Goal: Transaction & Acquisition: Obtain resource

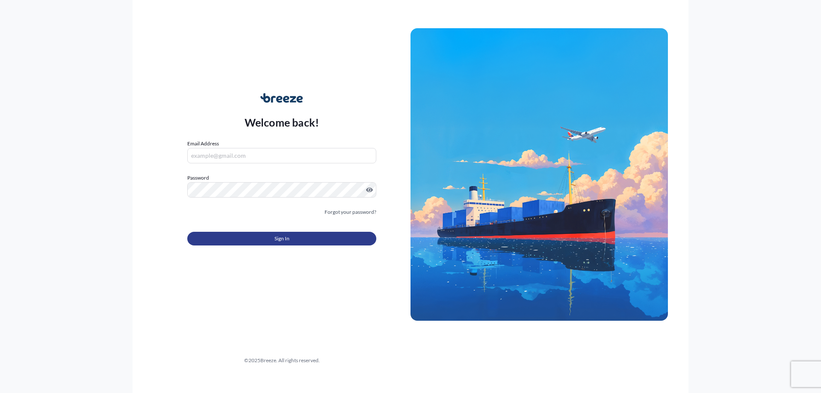
type input "[PERSON_NAME][EMAIL_ADDRESS][DOMAIN_NAME]"
click at [301, 237] on button "Sign In" at bounding box center [281, 239] width 189 height 14
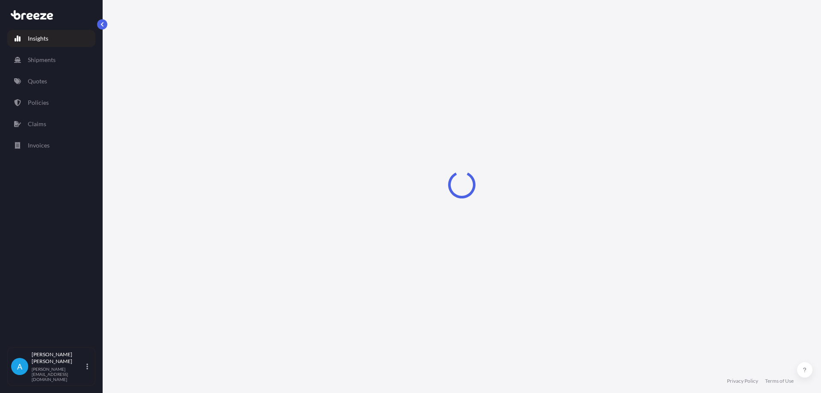
select select "2025"
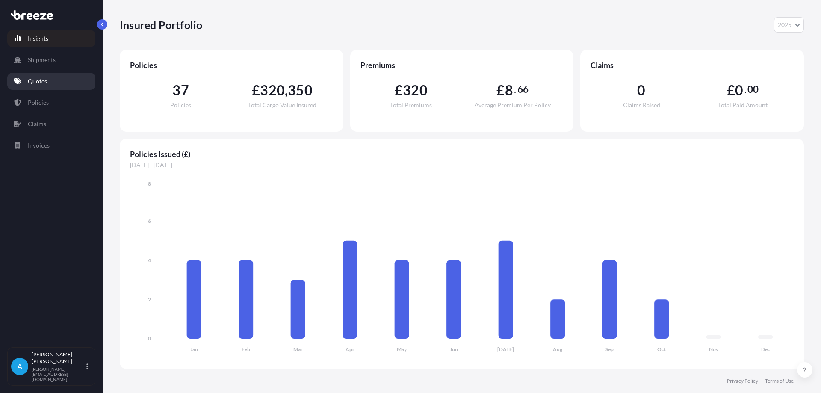
click at [43, 78] on p "Quotes" at bounding box center [37, 81] width 19 height 9
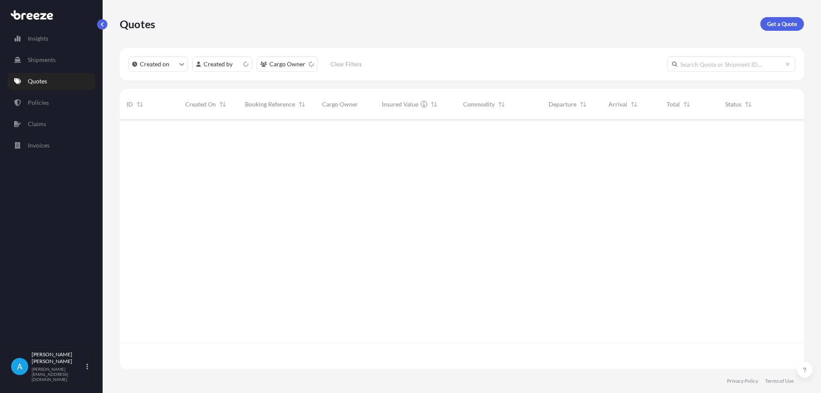
scroll to position [248, 678]
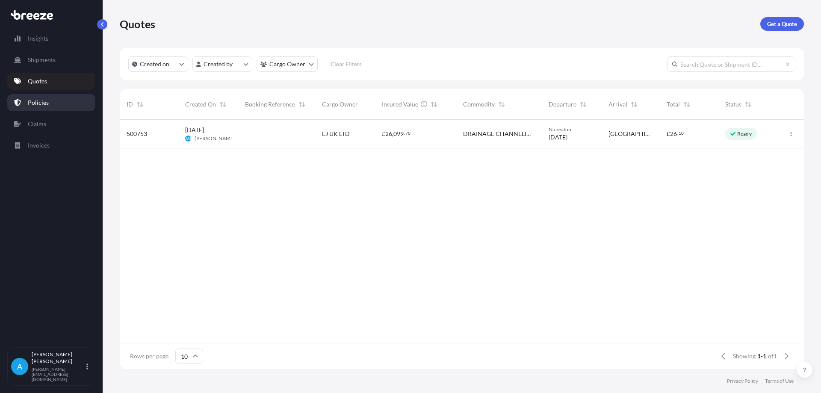
click at [29, 104] on p "Policies" at bounding box center [38, 102] width 21 height 9
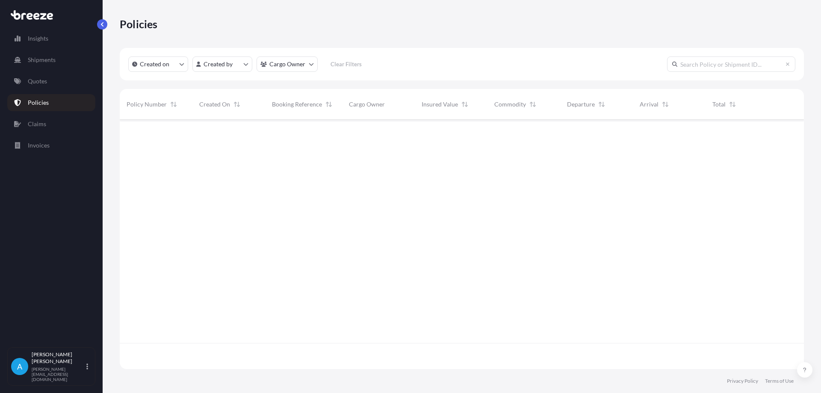
scroll to position [248, 678]
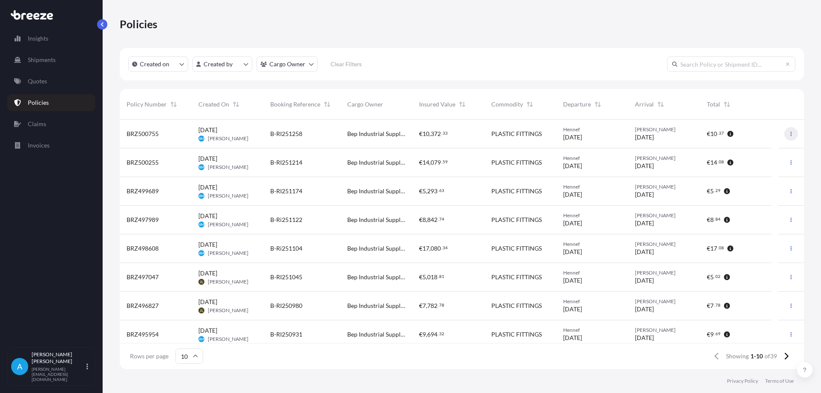
click at [791, 135] on icon "button" at bounding box center [791, 134] width 1 height 4
click at [750, 135] on p "Duplicate quote" at bounding box center [737, 135] width 43 height 9
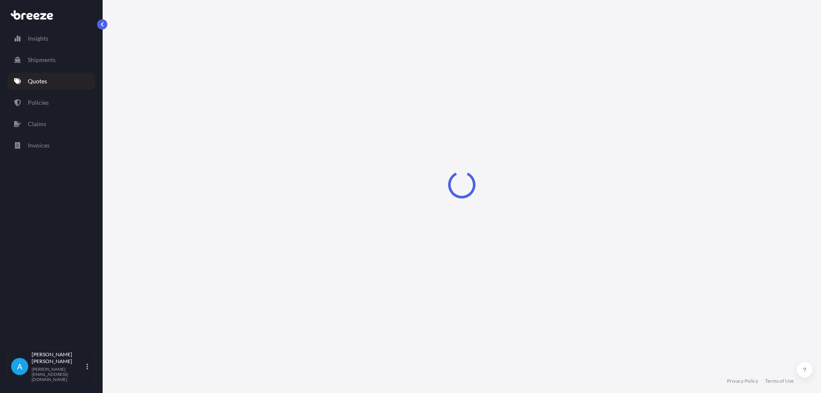
select select "Road"
select select "1"
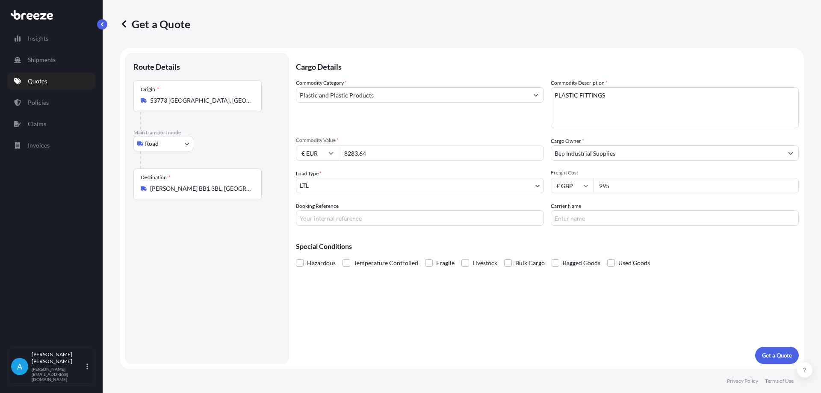
drag, startPoint x: 368, startPoint y: 154, endPoint x: 343, endPoint y: 157, distance: 25.8
click at [343, 157] on input "8283.64" at bounding box center [441, 152] width 205 height 15
type input "12119.09"
drag, startPoint x: 613, startPoint y: 186, endPoint x: 597, endPoint y: 183, distance: 16.5
click at [597, 184] on input "995" at bounding box center [696, 185] width 205 height 15
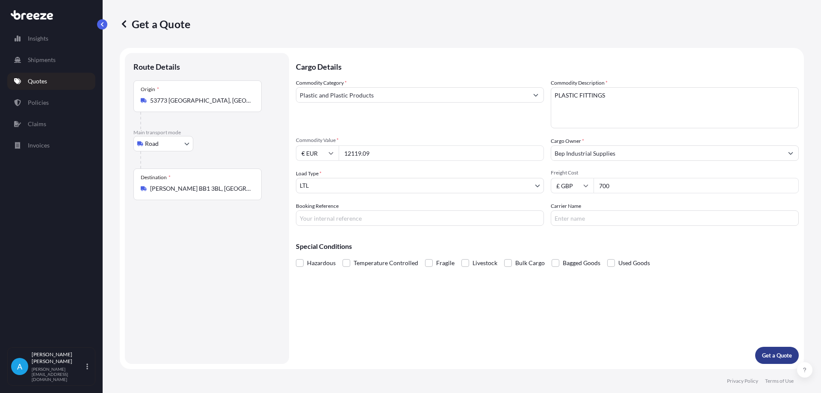
type input "700"
click at [776, 352] on p "Get a Quote" at bounding box center [777, 355] width 30 height 9
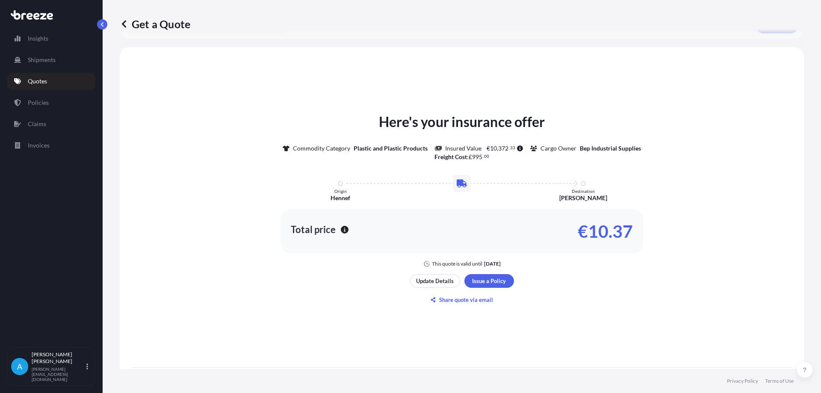
scroll to position [383, 0]
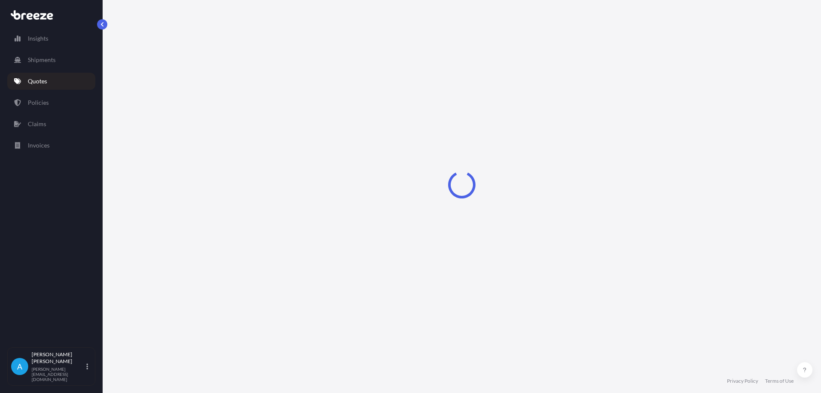
select select "Road"
select select "1"
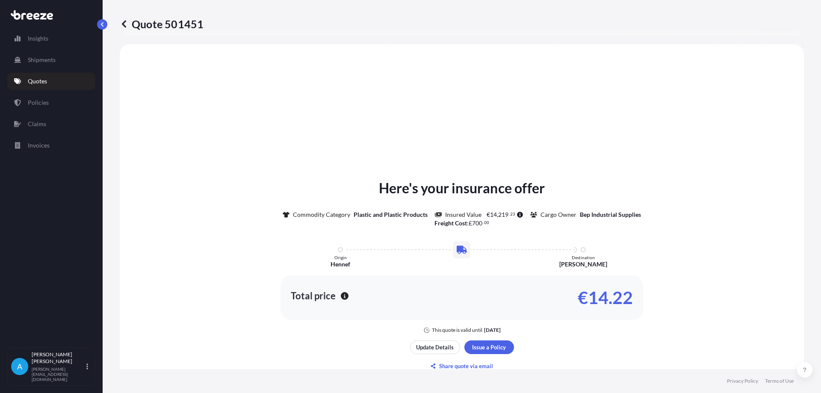
scroll to position [257, 0]
click at [43, 80] on p "Quotes" at bounding box center [37, 81] width 19 height 9
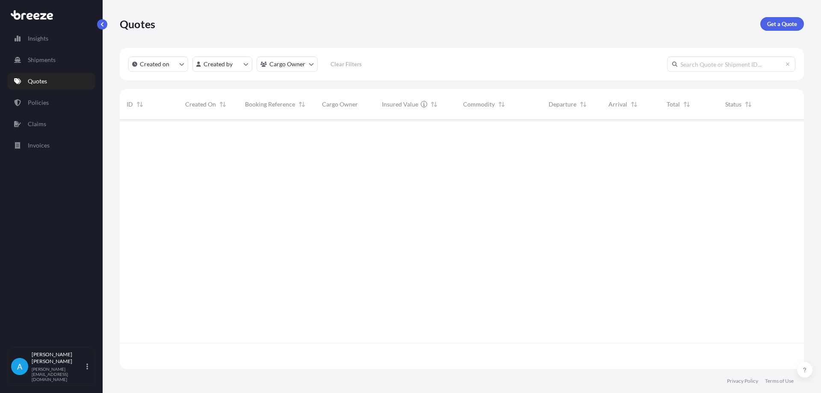
scroll to position [248, 678]
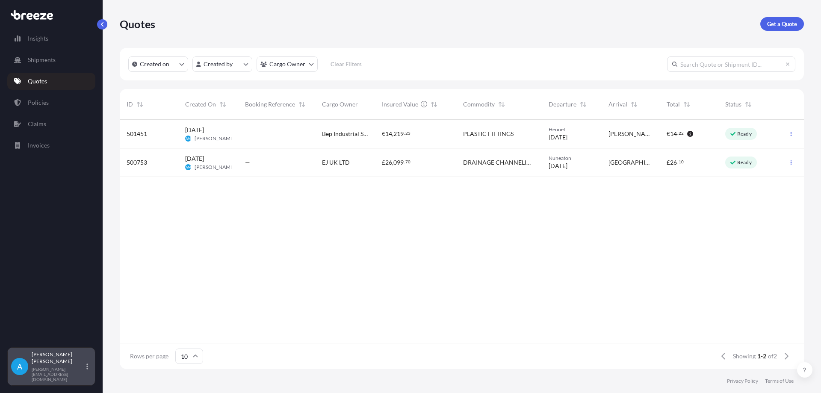
click at [56, 373] on div "[PERSON_NAME] [PERSON_NAME][EMAIL_ADDRESS][DOMAIN_NAME]" at bounding box center [62, 366] width 60 height 31
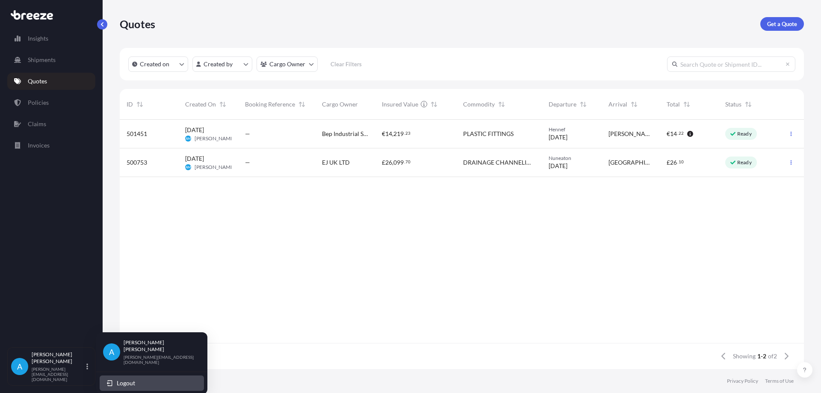
click at [130, 379] on span "Logout" at bounding box center [126, 383] width 18 height 9
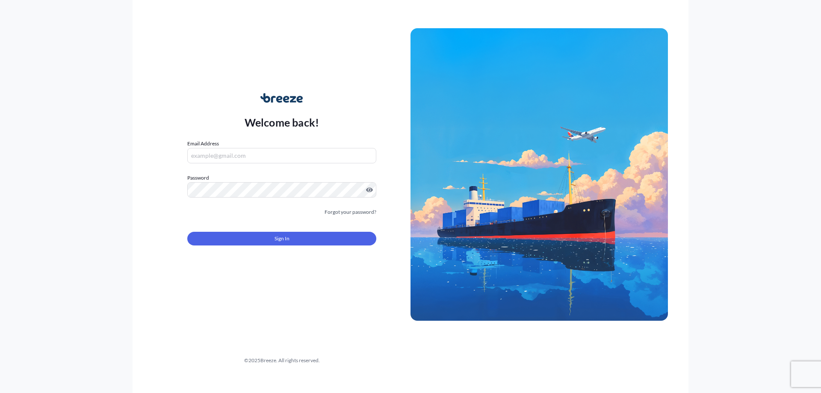
type input "[PERSON_NAME][EMAIL_ADDRESS][DOMAIN_NAME]"
